Goal: Information Seeking & Learning: Understand process/instructions

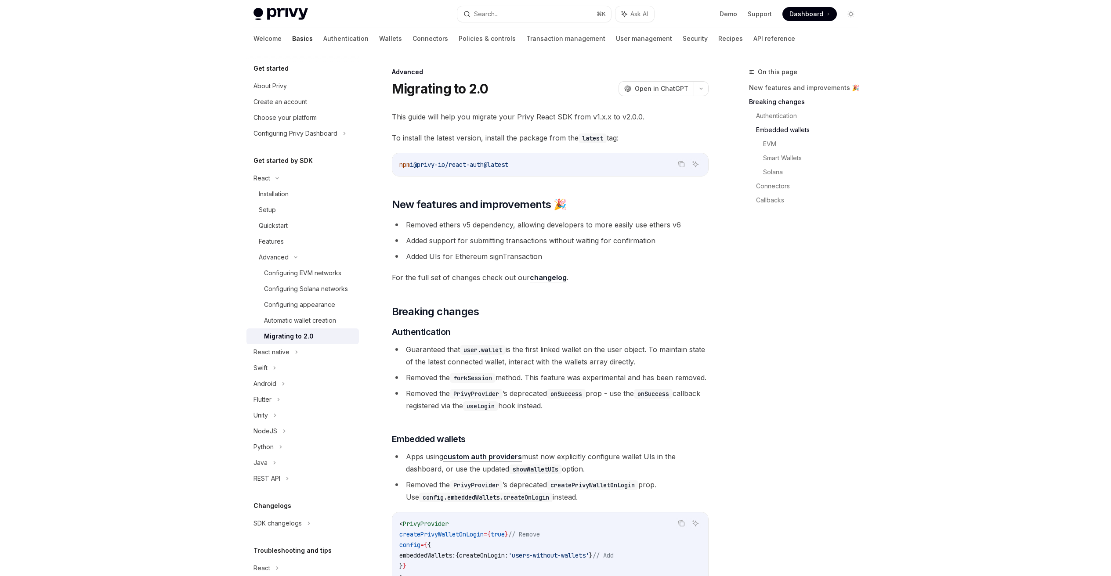
scroll to position [379, 0]
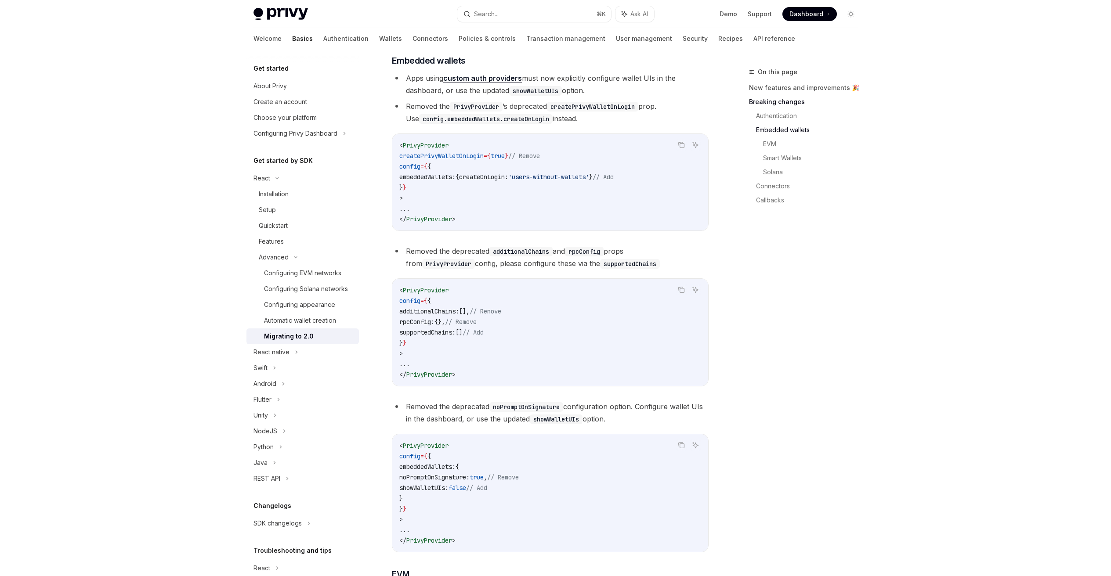
click at [448, 492] on span "showWalletUIs:" at bounding box center [423, 488] width 49 height 8
copy span "showWalletUIs"
click at [496, 15] on div "Search..." at bounding box center [486, 14] width 25 height 11
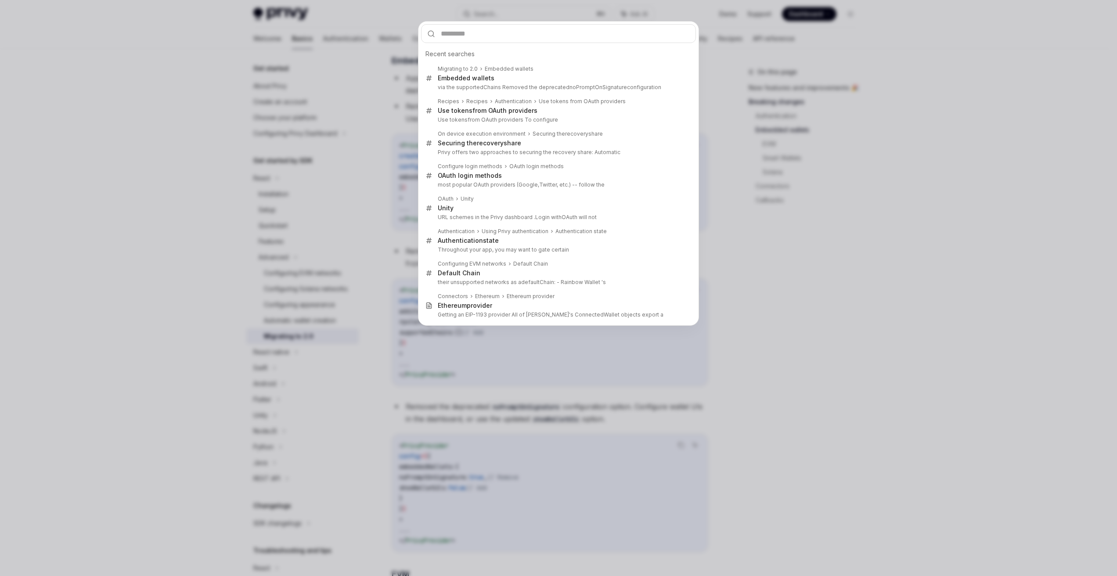
type input "**********"
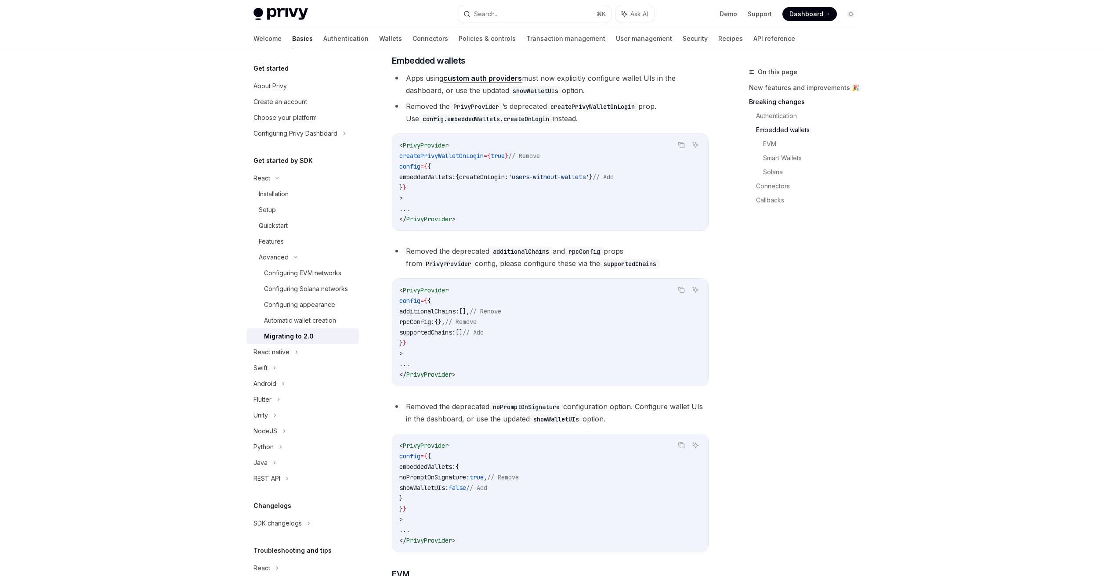
type textarea "*"
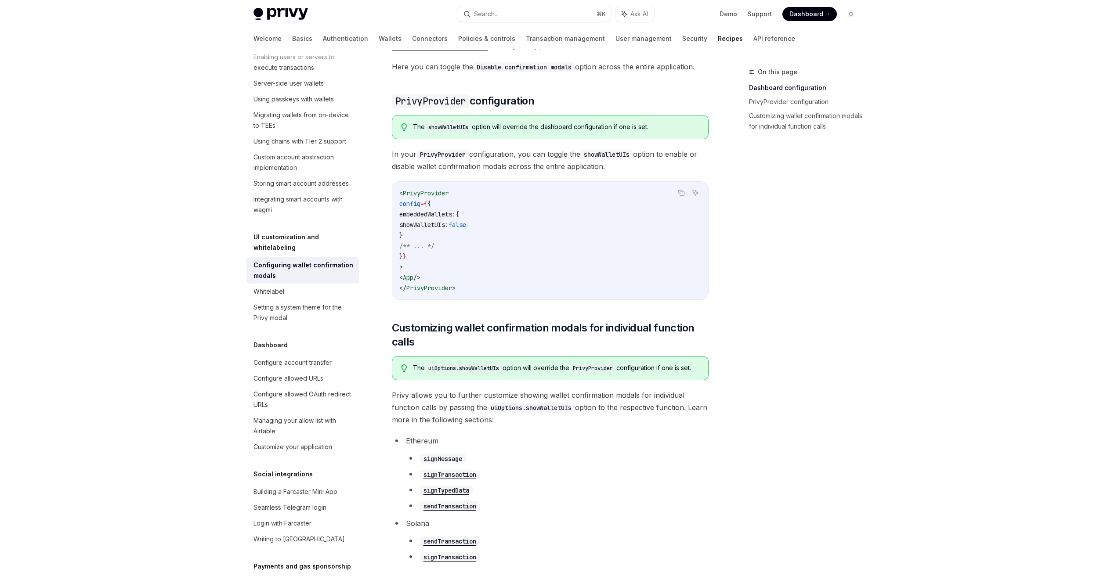
scroll to position [180, 0]
